Goal: Information Seeking & Learning: Compare options

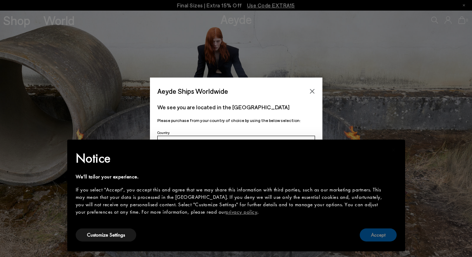
click at [381, 236] on button "Accept" at bounding box center [378, 234] width 37 height 13
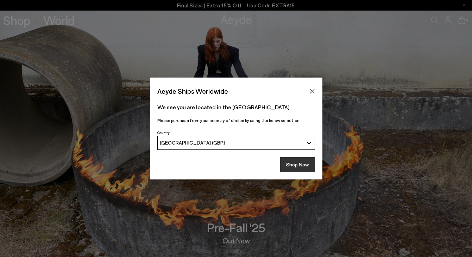
click at [298, 167] on button "Shop Now" at bounding box center [297, 164] width 35 height 15
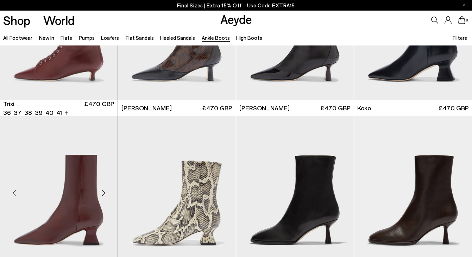
scroll to position [283, 0]
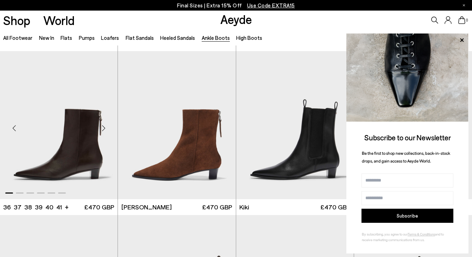
scroll to position [814, 0]
click at [339, 125] on div "Next slide" at bounding box center [339, 127] width 21 height 21
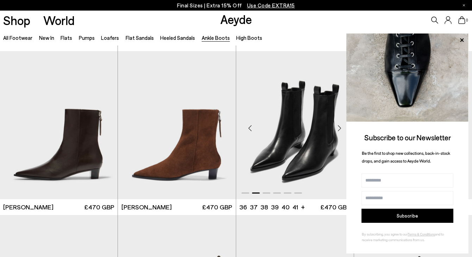
click at [339, 125] on div "Next slide" at bounding box center [339, 127] width 21 height 21
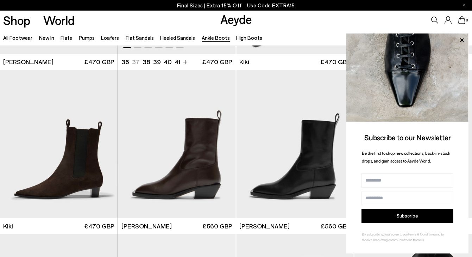
scroll to position [959, 0]
click at [341, 145] on div "Next slide" at bounding box center [339, 146] width 21 height 21
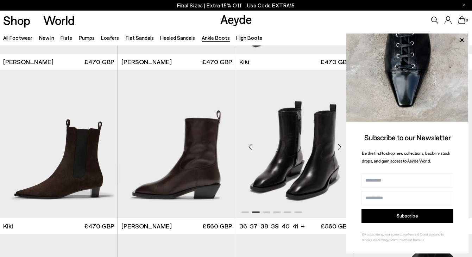
click at [341, 145] on div "Next slide" at bounding box center [339, 146] width 21 height 21
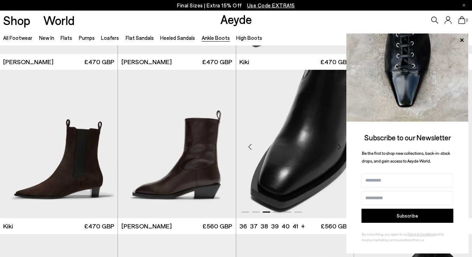
click at [341, 145] on div "Next slide" at bounding box center [339, 146] width 21 height 21
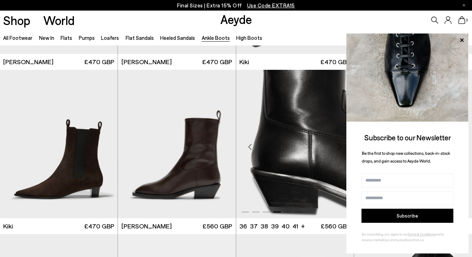
click at [341, 145] on div "Next slide" at bounding box center [339, 146] width 21 height 21
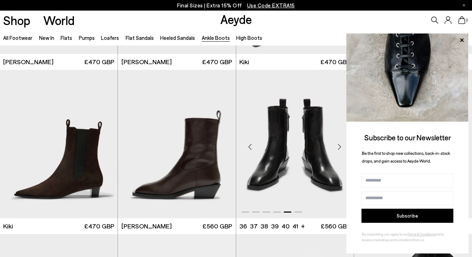
click at [341, 145] on div "Next slide" at bounding box center [339, 146] width 21 height 21
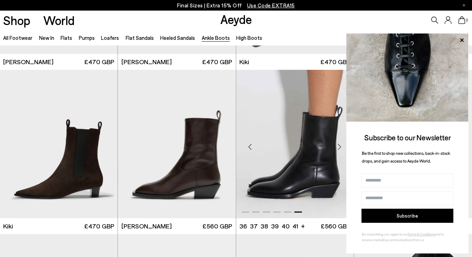
click at [341, 145] on div "Next slide" at bounding box center [339, 146] width 21 height 21
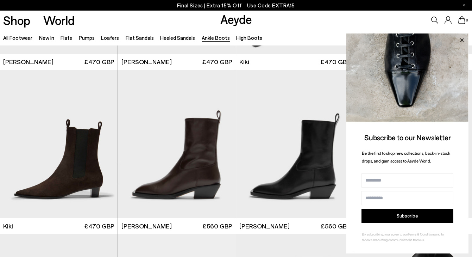
click at [462, 39] on icon at bounding box center [461, 40] width 9 height 9
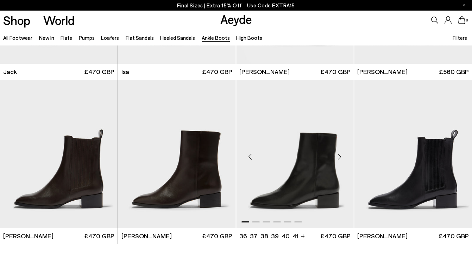
scroll to position [1276, 0]
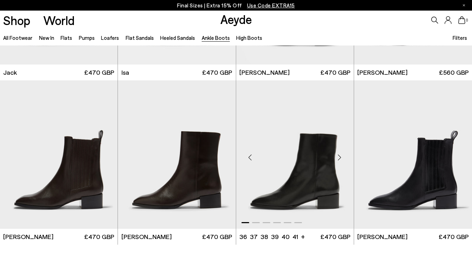
click at [339, 157] on div "Next slide" at bounding box center [339, 156] width 21 height 21
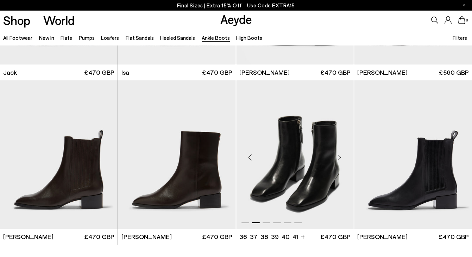
click at [341, 157] on div "Next slide" at bounding box center [339, 156] width 21 height 21
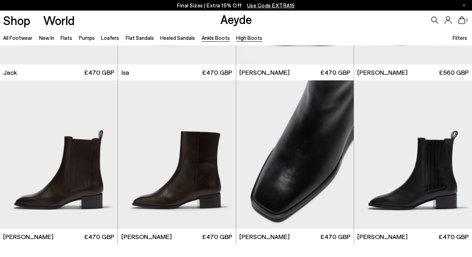
click at [239, 36] on link "High Boots" at bounding box center [249, 38] width 26 height 6
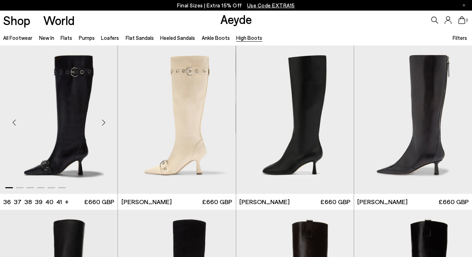
click at [104, 119] on div "Next slide" at bounding box center [103, 122] width 21 height 21
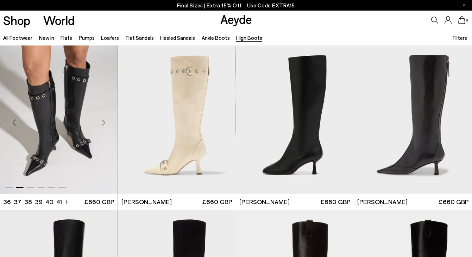
click at [104, 119] on div "Next slide" at bounding box center [103, 122] width 21 height 21
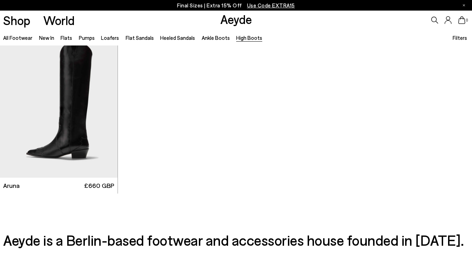
scroll to position [347, 0]
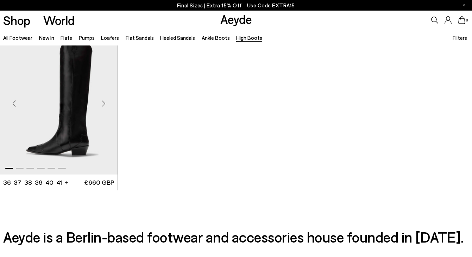
click at [104, 103] on div "Next slide" at bounding box center [103, 103] width 21 height 21
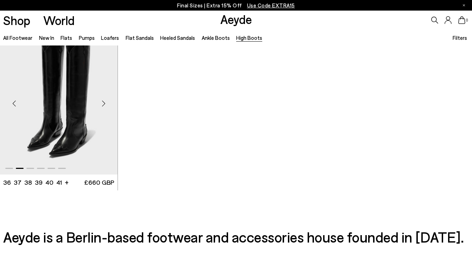
click at [104, 103] on div "Next slide" at bounding box center [103, 103] width 21 height 21
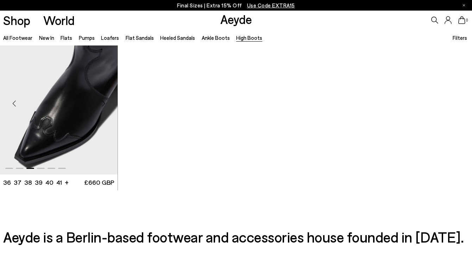
click at [104, 103] on div "Next slide" at bounding box center [103, 103] width 21 height 21
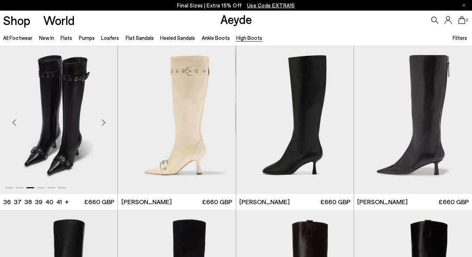
scroll to position [0, 0]
click at [102, 123] on div "Next slide" at bounding box center [103, 122] width 21 height 21
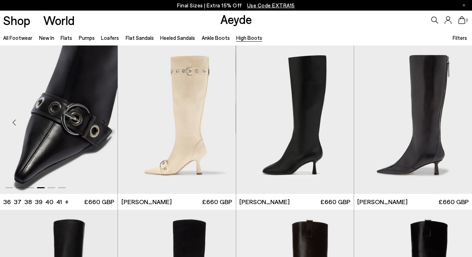
click at [102, 123] on div "Next slide" at bounding box center [103, 122] width 21 height 21
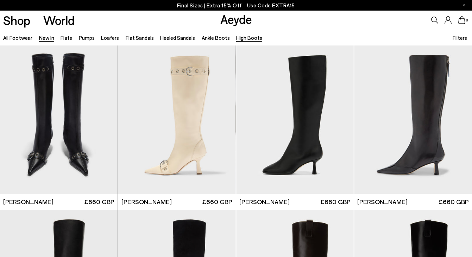
click at [49, 37] on link "New In" at bounding box center [46, 38] width 15 height 6
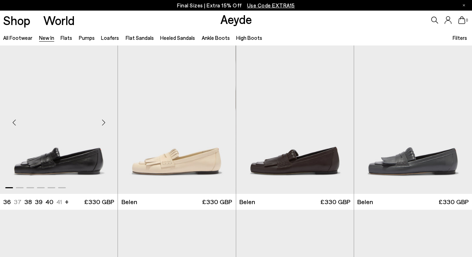
click at [104, 123] on div "Next slide" at bounding box center [103, 122] width 21 height 21
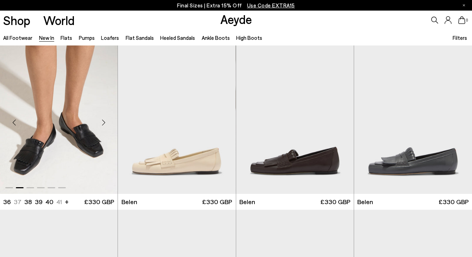
click at [104, 123] on div "Next slide" at bounding box center [103, 122] width 21 height 21
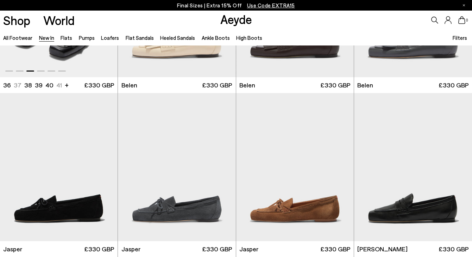
scroll to position [230, 0]
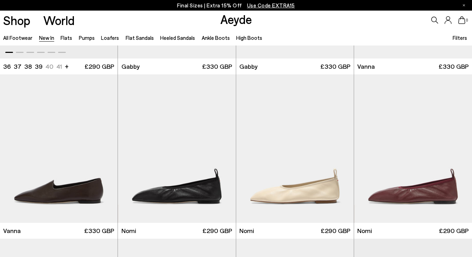
scroll to position [958, 0]
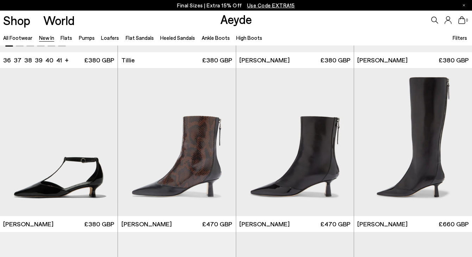
scroll to position [1467, 0]
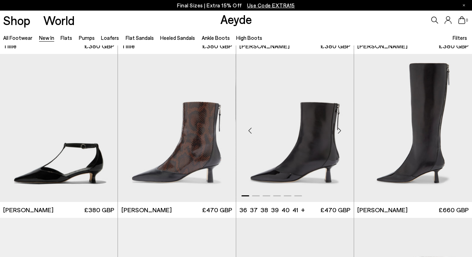
click at [339, 129] on div "Next slide" at bounding box center [339, 130] width 21 height 21
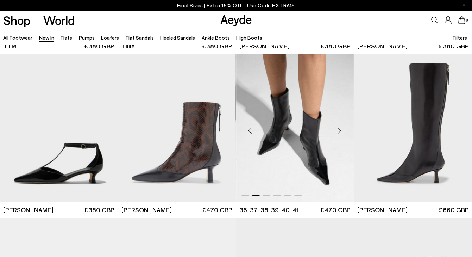
click at [339, 129] on div "Next slide" at bounding box center [339, 130] width 21 height 21
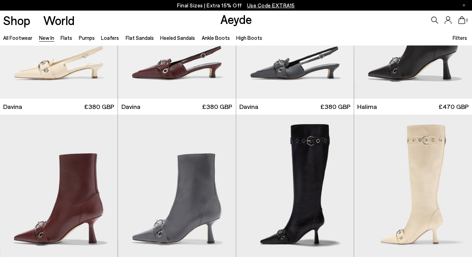
scroll to position [2065, 0]
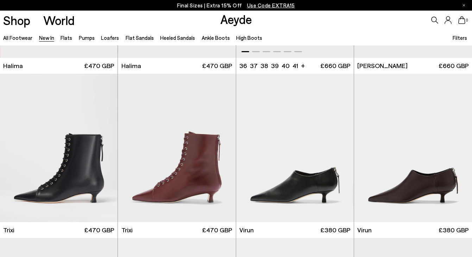
scroll to position [2267, 0]
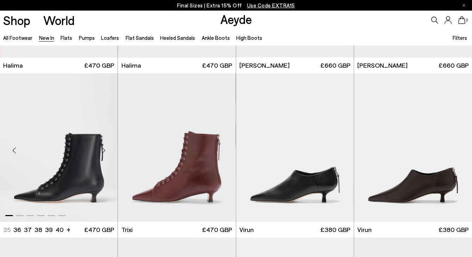
click at [103, 148] on div "Next slide" at bounding box center [103, 150] width 21 height 21
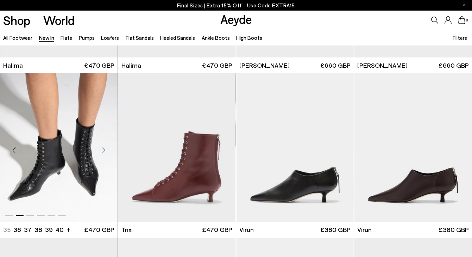
click at [103, 148] on div "Next slide" at bounding box center [103, 150] width 21 height 21
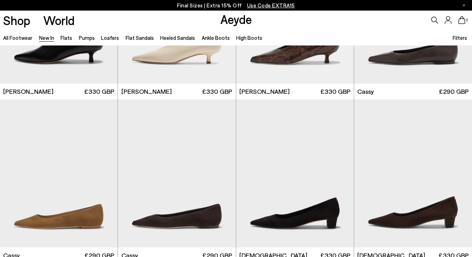
scroll to position [2608, 0]
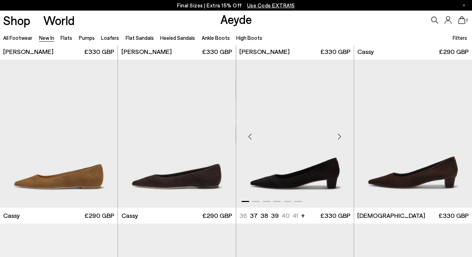
click at [339, 136] on div "Next slide" at bounding box center [339, 136] width 21 height 21
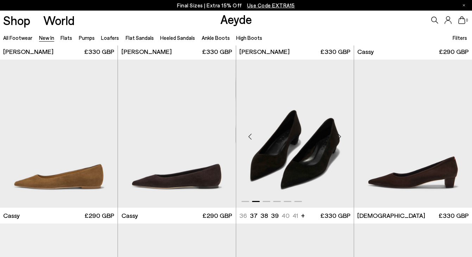
click at [339, 136] on div "Next slide" at bounding box center [339, 136] width 21 height 21
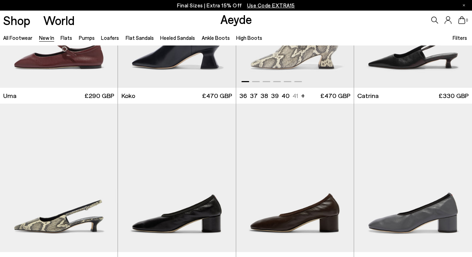
scroll to position [3219, 0]
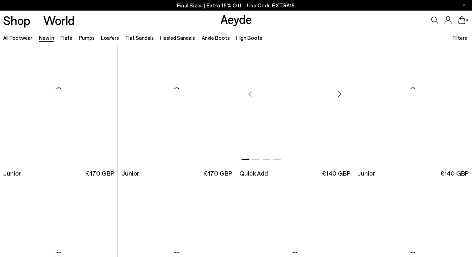
scroll to position [4126, 0]
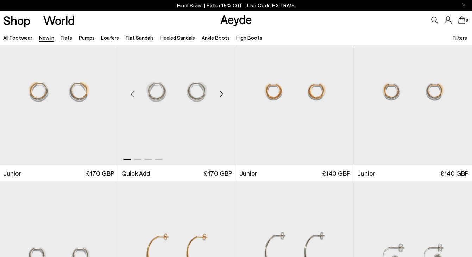
click at [220, 94] on div "Next slide" at bounding box center [221, 93] width 21 height 21
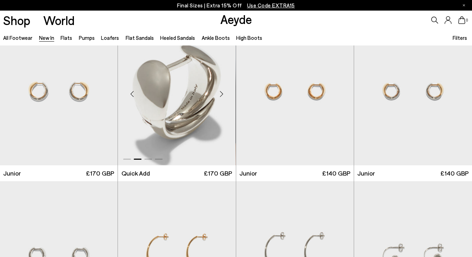
click at [220, 94] on div "Next slide" at bounding box center [221, 93] width 21 height 21
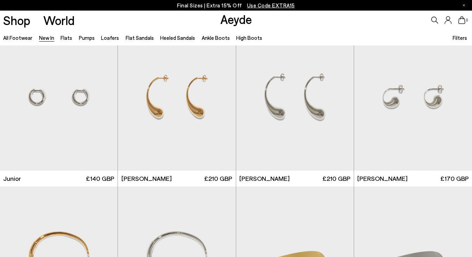
scroll to position [4287, 0]
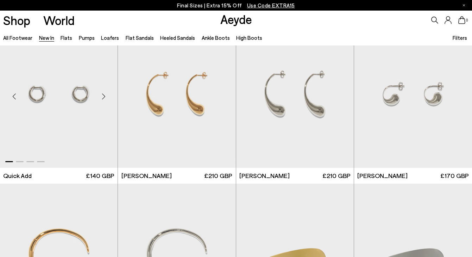
click at [105, 97] on div "Next slide" at bounding box center [103, 96] width 21 height 21
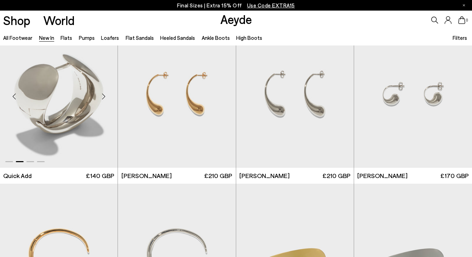
click at [105, 97] on div "Next slide" at bounding box center [103, 96] width 21 height 21
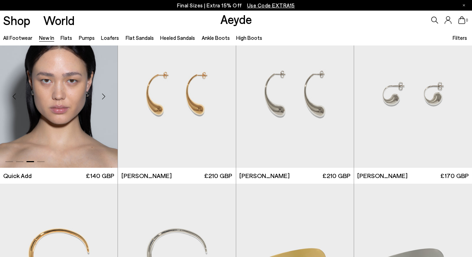
click at [104, 96] on div "Next slide" at bounding box center [103, 96] width 21 height 21
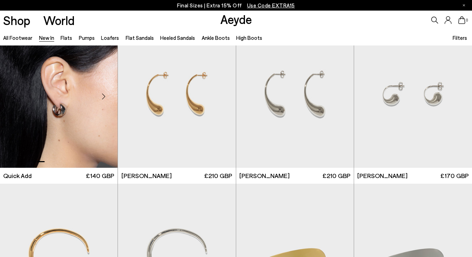
click at [104, 96] on div "Next slide" at bounding box center [103, 96] width 21 height 21
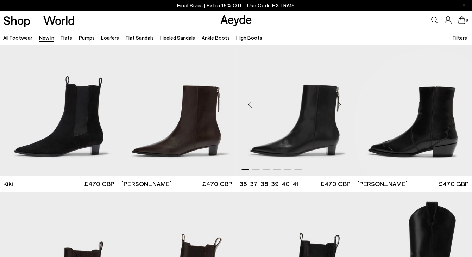
scroll to position [4770, 0]
click at [338, 104] on div "Next slide" at bounding box center [339, 104] width 21 height 21
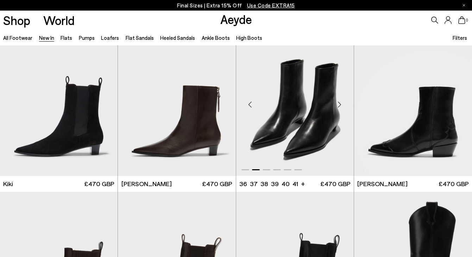
click at [338, 104] on div "Next slide" at bounding box center [339, 104] width 21 height 21
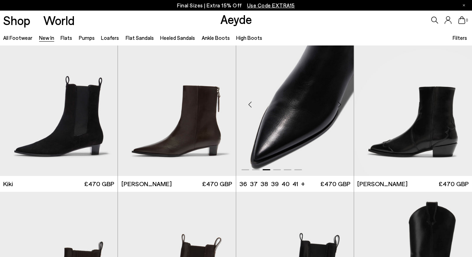
click at [338, 104] on div "Next slide" at bounding box center [339, 104] width 21 height 21
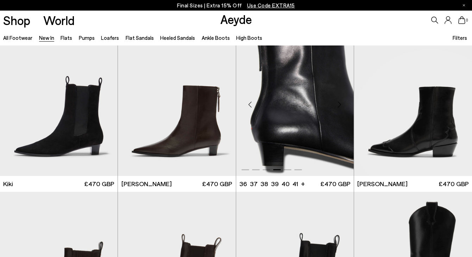
click at [338, 104] on div "Next slide" at bounding box center [339, 104] width 21 height 21
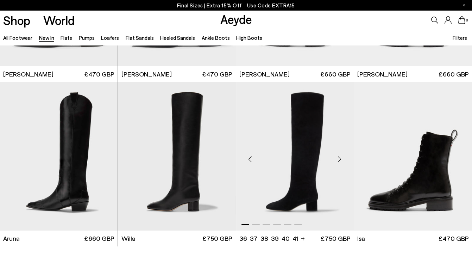
scroll to position [5580, 0]
